Goal: Find specific page/section: Find specific page/section

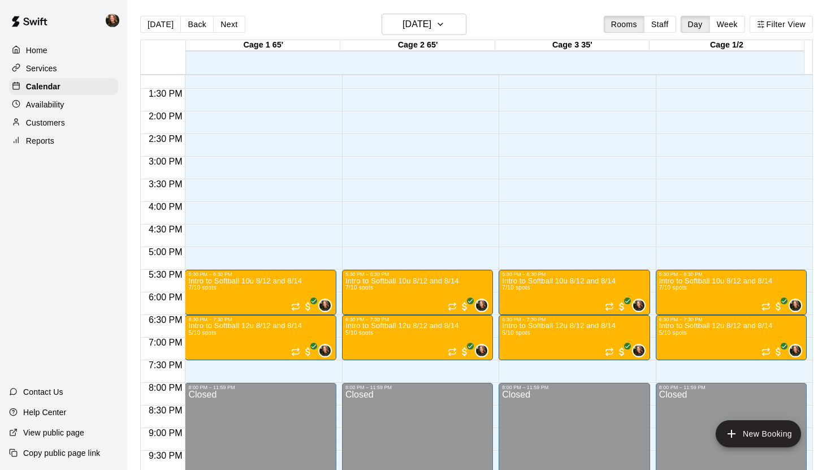
scroll to position [607, 0]
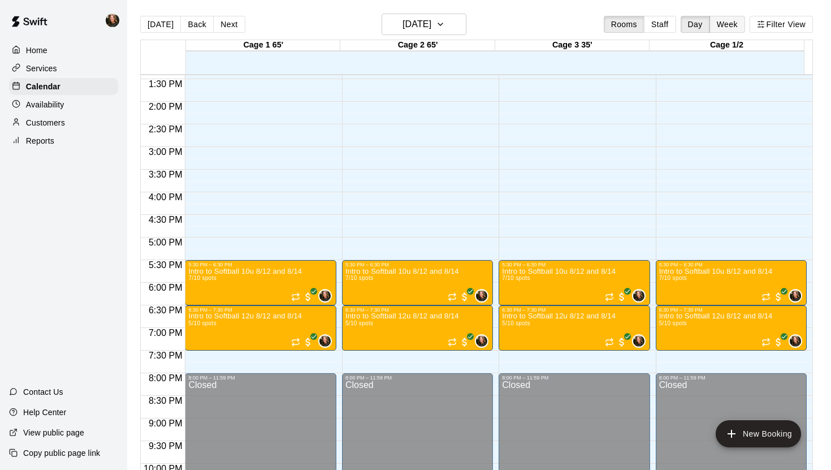
click at [729, 21] on button "Week" at bounding box center [728, 24] width 36 height 17
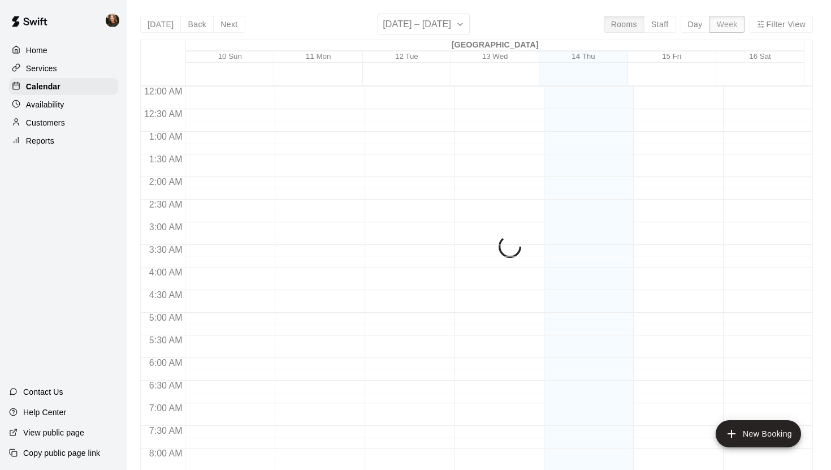
scroll to position [530, 0]
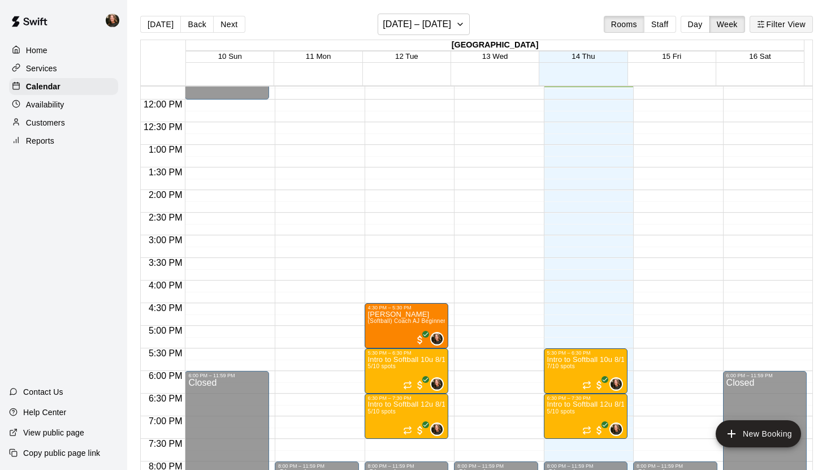
click at [765, 25] on button "Filter View" at bounding box center [781, 24] width 63 height 17
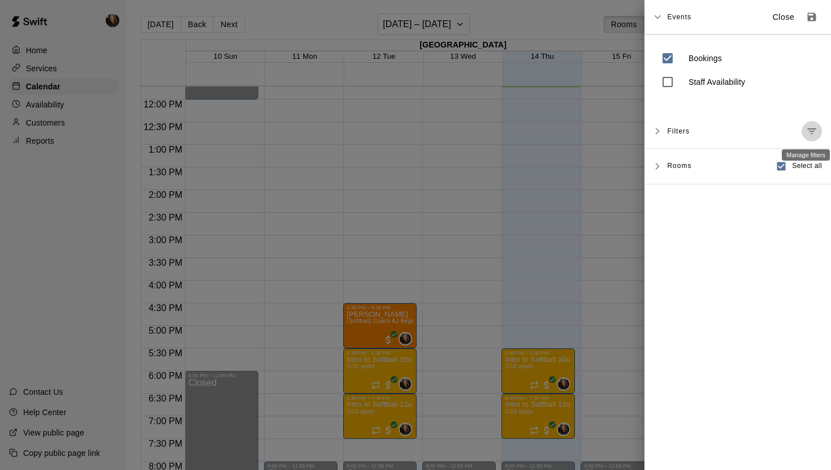
click at [811, 129] on icon "Manage filters" at bounding box center [811, 131] width 11 height 11
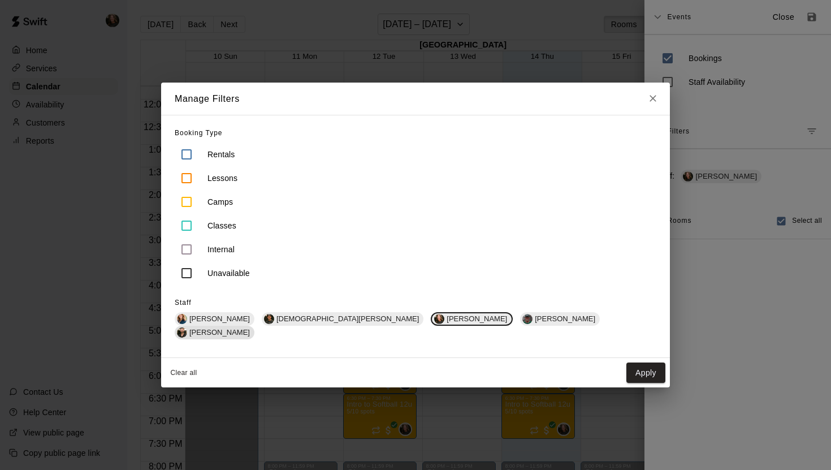
click at [254, 328] on span "[PERSON_NAME]" at bounding box center [220, 332] width 70 height 8
click at [492, 332] on div "Booking Type Rentals Lessons Camps Classes Internal Unavailable Staff [PERSON_N…" at bounding box center [415, 236] width 509 height 243
click at [352, 323] on span "[DEMOGRAPHIC_DATA][PERSON_NAME]" at bounding box center [348, 318] width 152 height 8
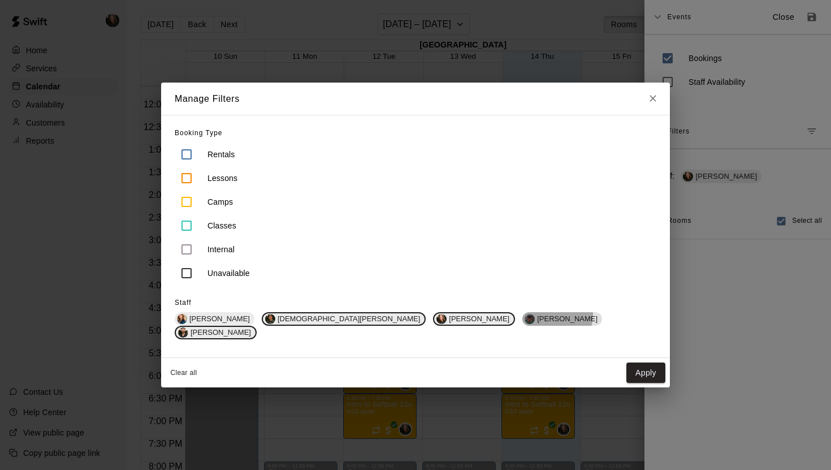
click at [533, 321] on span "[PERSON_NAME]" at bounding box center [568, 318] width 70 height 8
click at [254, 323] on span "[PERSON_NAME]" at bounding box center [220, 318] width 70 height 8
click at [626, 366] on button "Apply" at bounding box center [645, 372] width 39 height 21
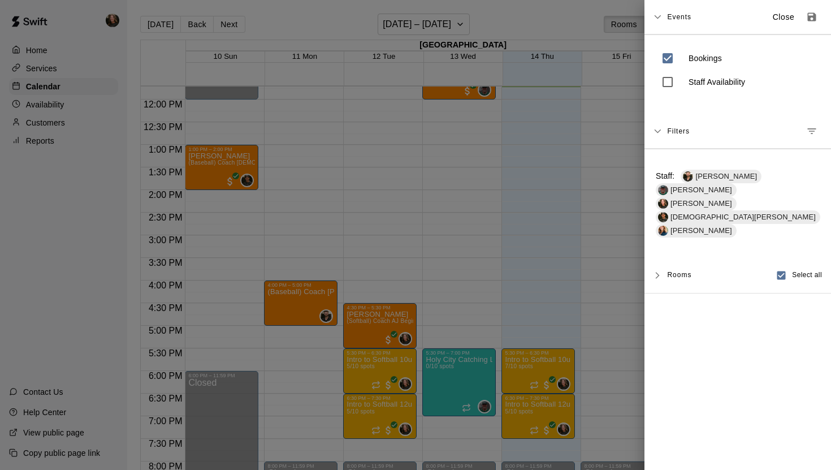
click at [608, 335] on div at bounding box center [415, 235] width 831 height 470
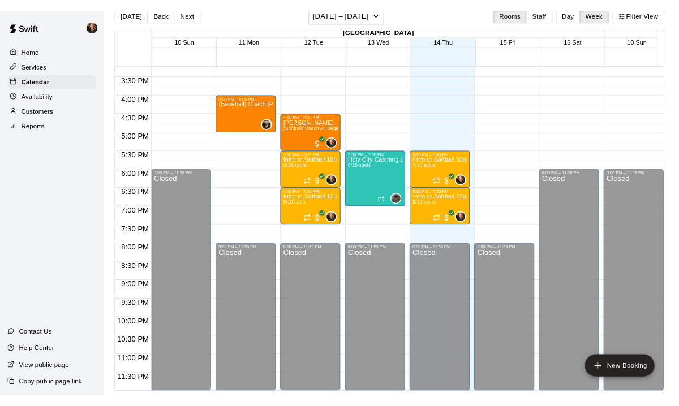
scroll to position [690, 0]
